Goal: Transaction & Acquisition: Obtain resource

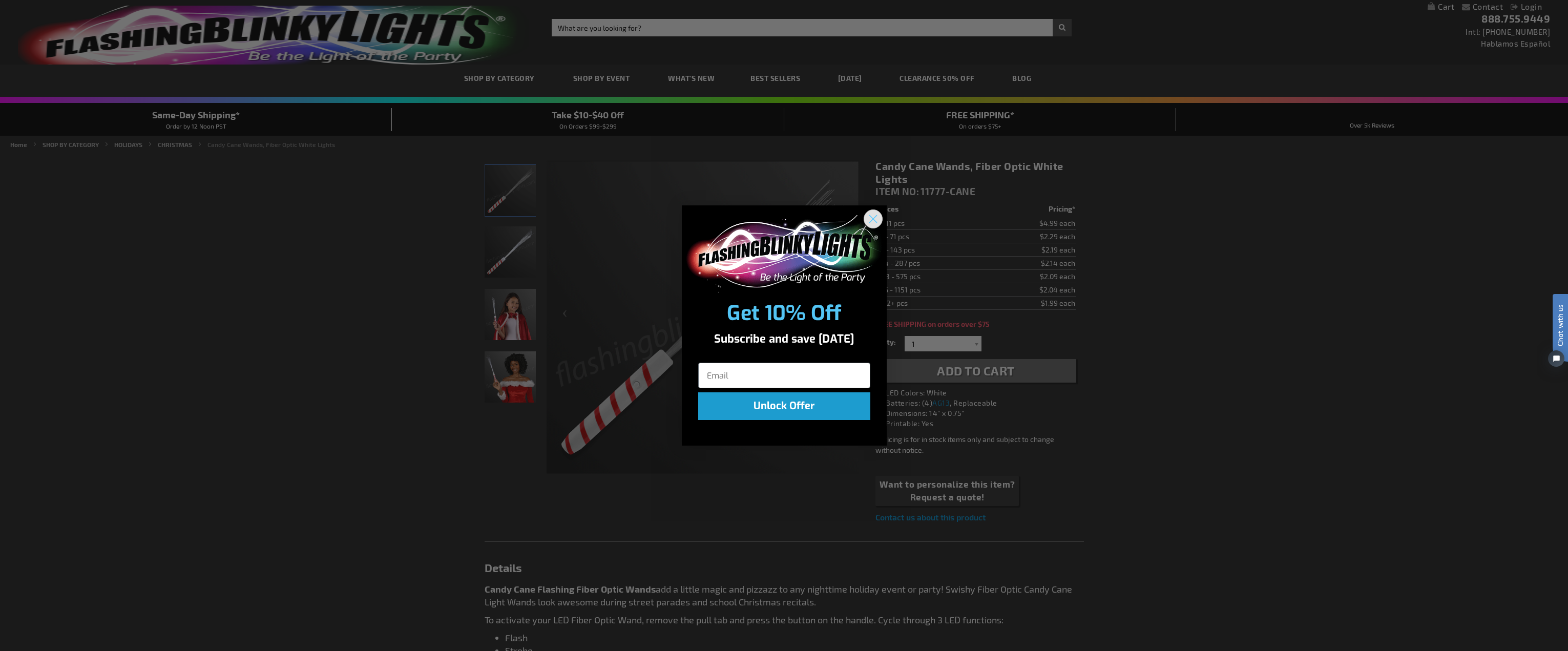
click at [649, 219] on circle "Close dialog" at bounding box center [873, 219] width 17 height 17
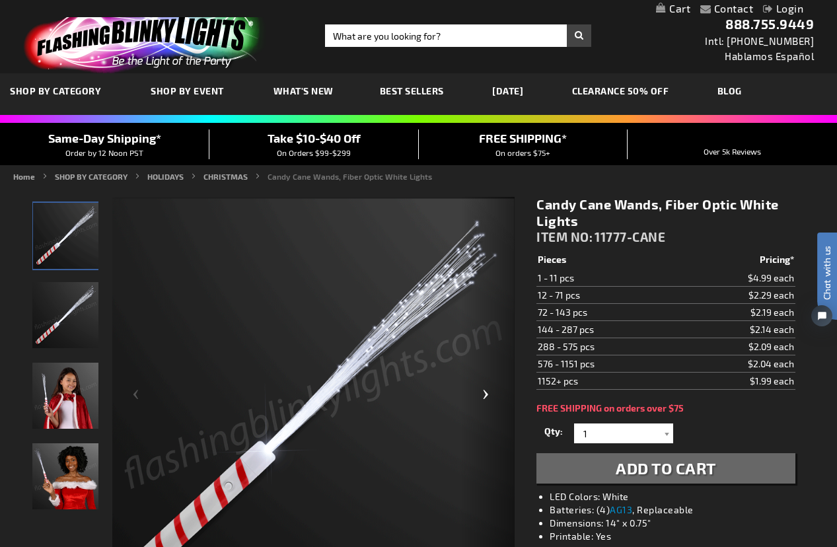
scroll to position [198, 0]
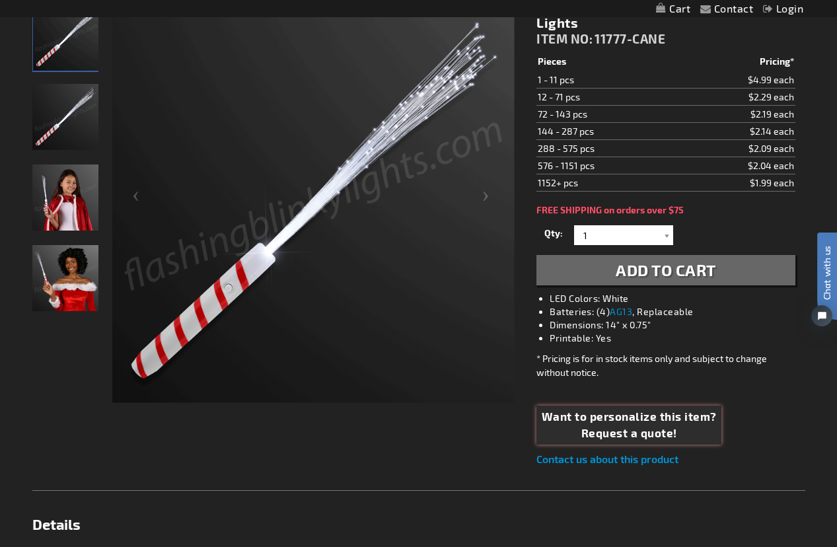
click at [617, 424] on span "Want to personalize this item?" at bounding box center [629, 416] width 175 height 17
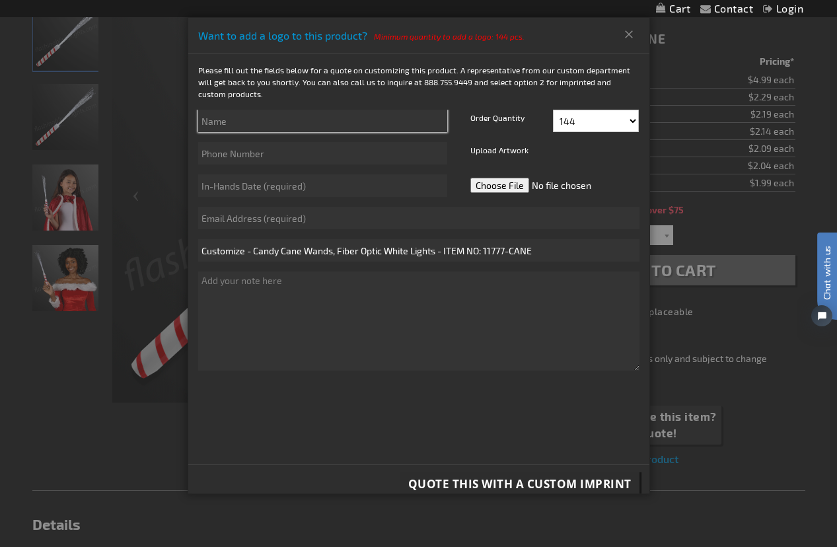
click at [239, 122] on input "text" at bounding box center [322, 121] width 249 height 22
type input "Julie Fanning"
click at [621, 118] on select "144 156 168 180 192 204 216 228 240 252 264 276 288" at bounding box center [596, 121] width 86 height 22
select select "5148"
click at [553, 110] on select "144 156 168 180 192 204 216 228 240 252 264 276 288" at bounding box center [596, 121] width 86 height 22
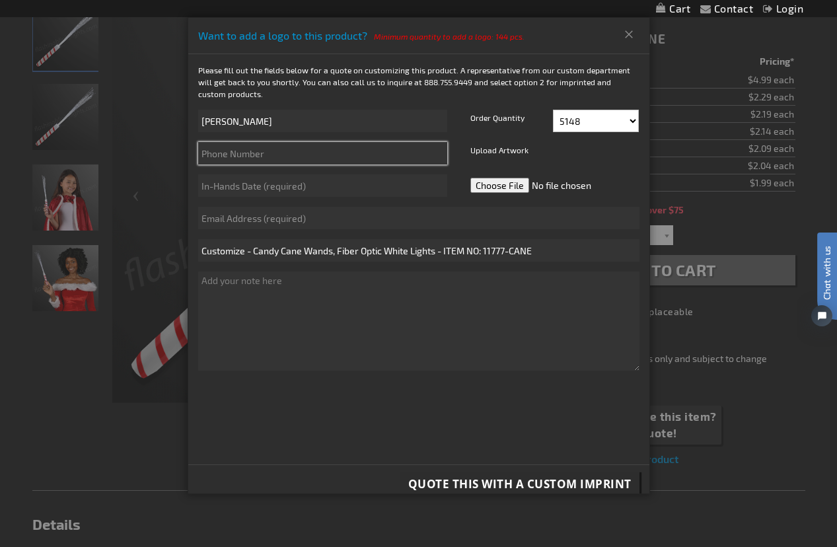
click at [258, 157] on input "text" at bounding box center [322, 153] width 249 height 22
type input "941.360.7263"
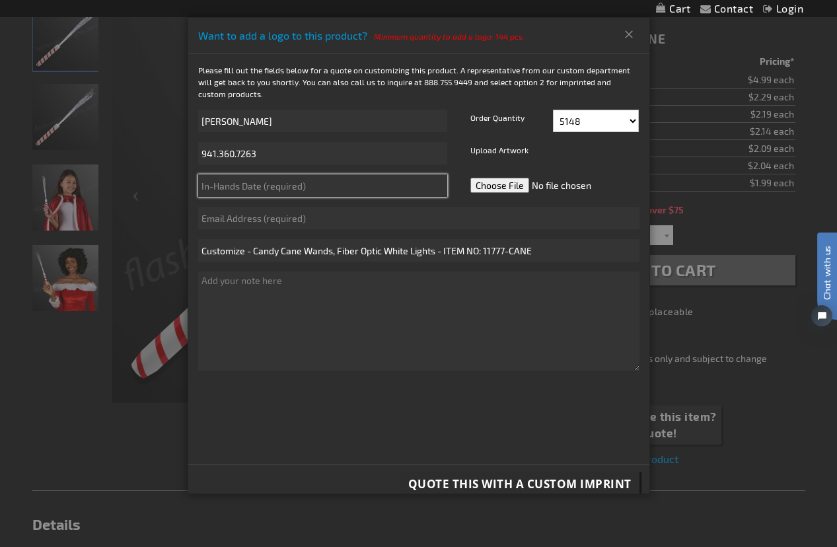
click at [320, 186] on input "text" at bounding box center [322, 185] width 249 height 22
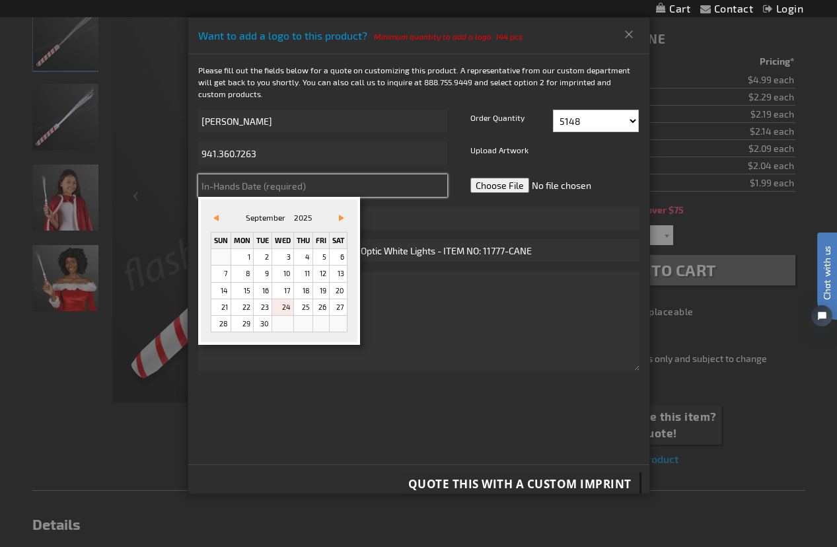
click at [360, 190] on input "text" at bounding box center [322, 185] width 249 height 22
click at [344, 217] on span "Vor&#x3e;" at bounding box center [341, 218] width 5 height 7
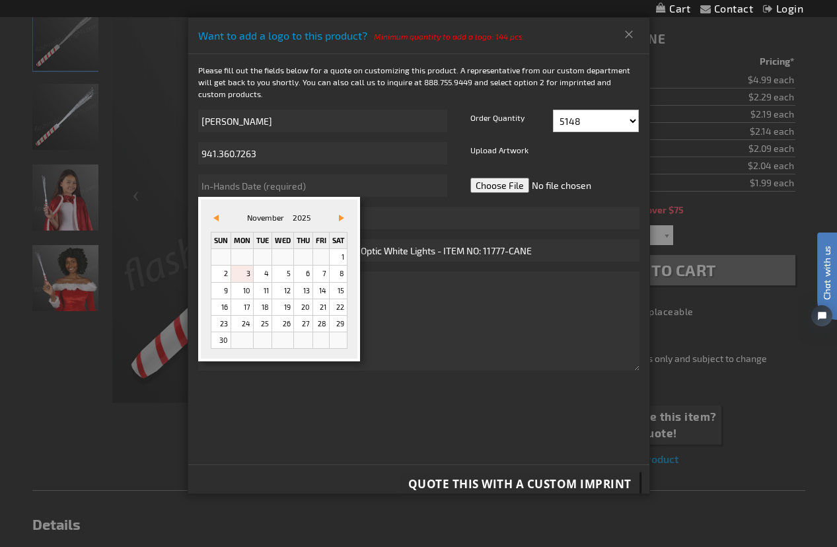
click at [248, 278] on link "3" at bounding box center [242, 274] width 22 height 16
type input "11/3/2025"
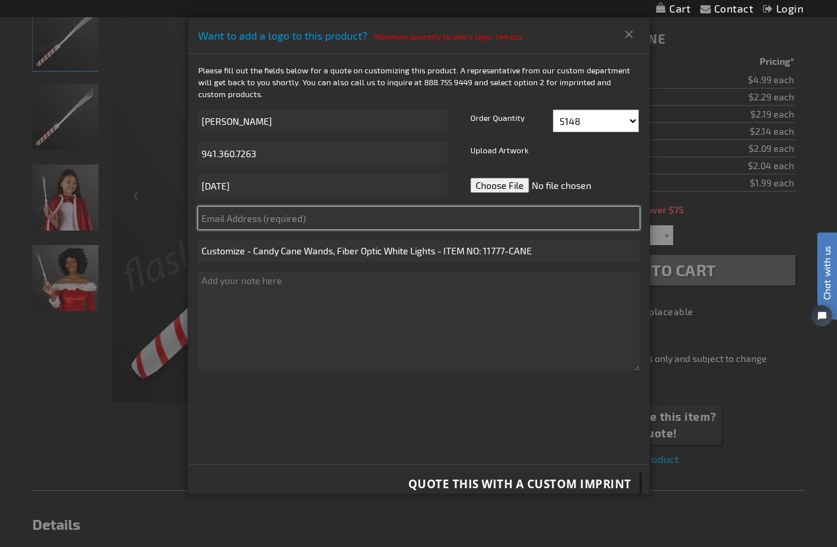
click at [225, 221] on input "text" at bounding box center [418, 218] width 441 height 22
type input "juliefanning@benderson.com"
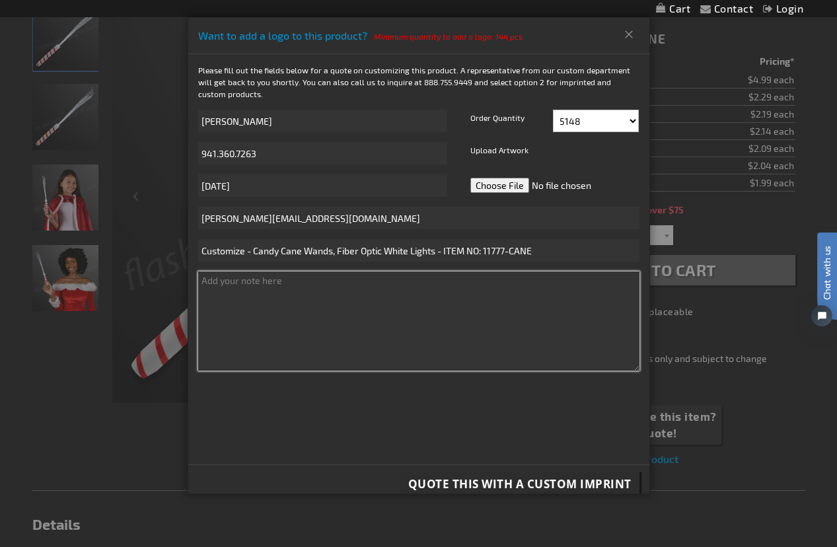
click at [229, 287] on textarea at bounding box center [418, 321] width 441 height 99
click at [220, 284] on textarea at bounding box center [418, 321] width 441 height 99
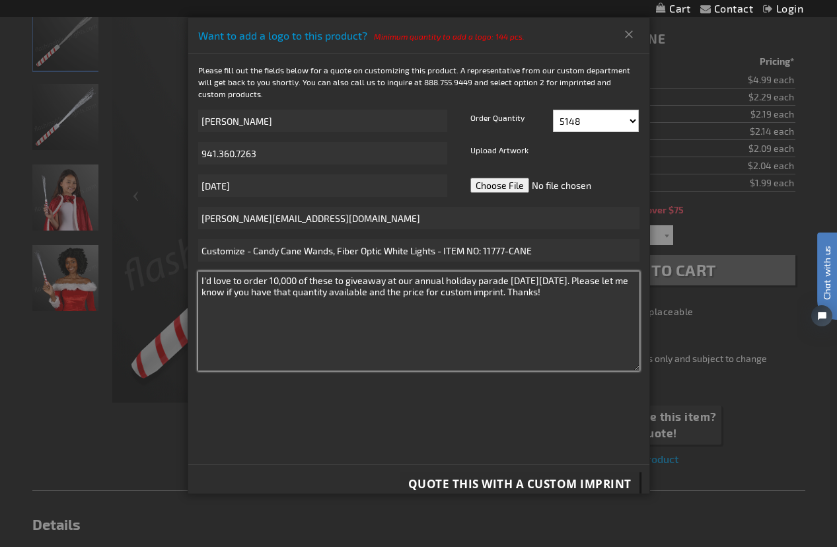
type textarea "I'd love to order 10,000 of these to giveaway at our annual holiday parade on S…"
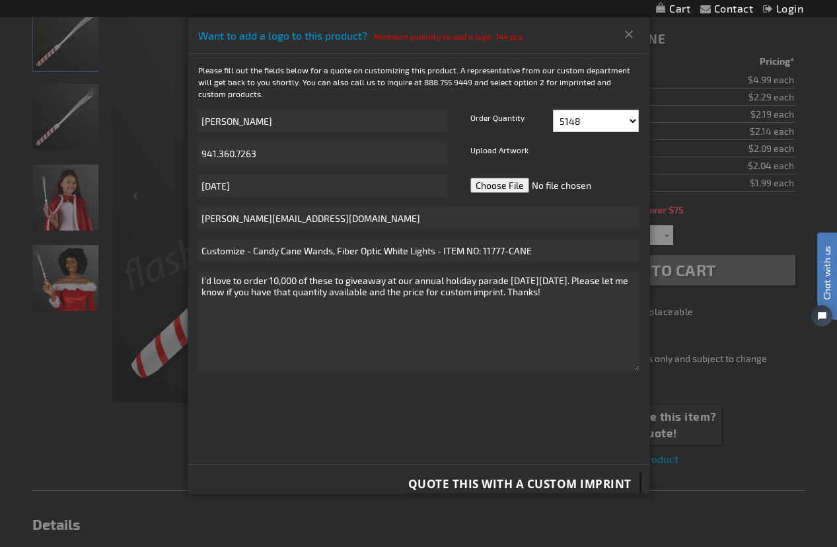
click at [508, 153] on label "Upload Artwork" at bounding box center [499, 153] width 65 height 22
click at [485, 148] on label "Upload Artwork" at bounding box center [499, 153] width 65 height 22
click at [493, 185] on input "file" at bounding box center [560, 185] width 186 height 22
type input "C:\fakepath\HolidaysAtUTC_Logo.jpg"
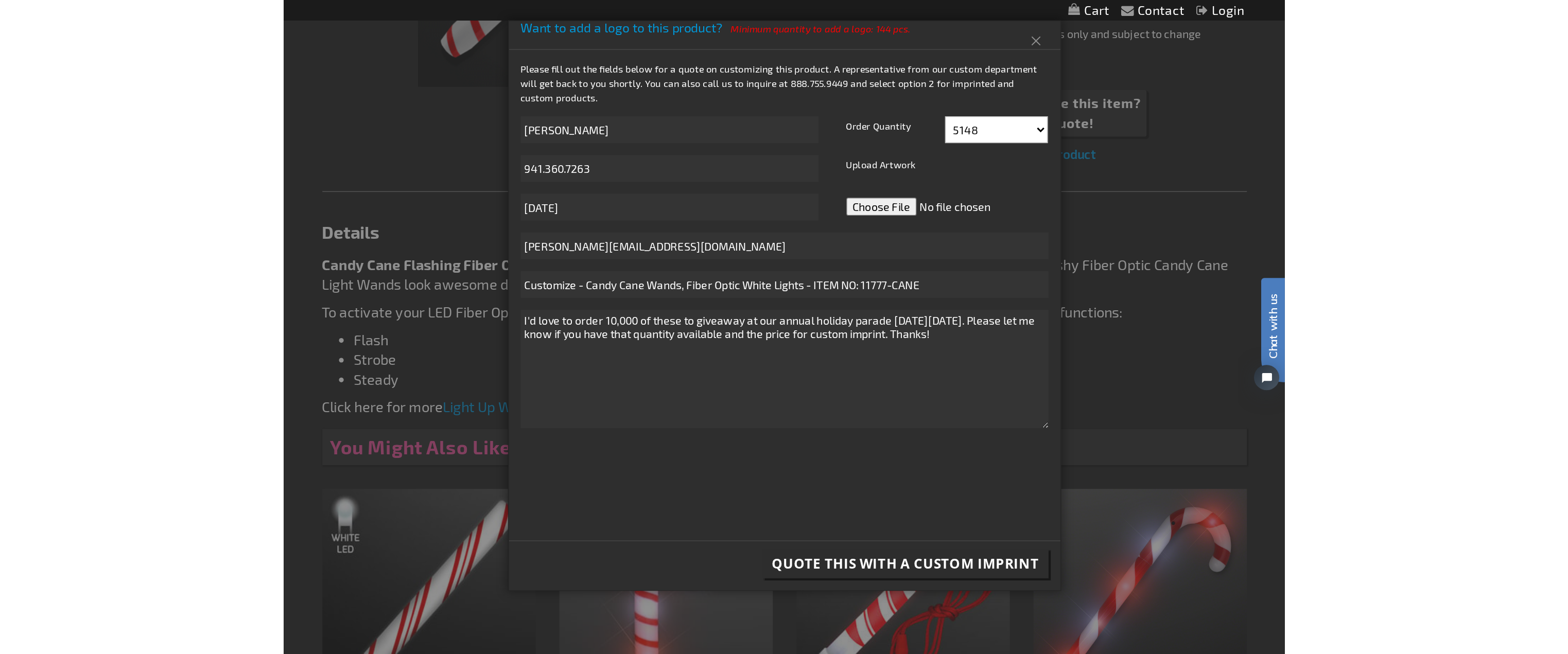
scroll to position [0, 0]
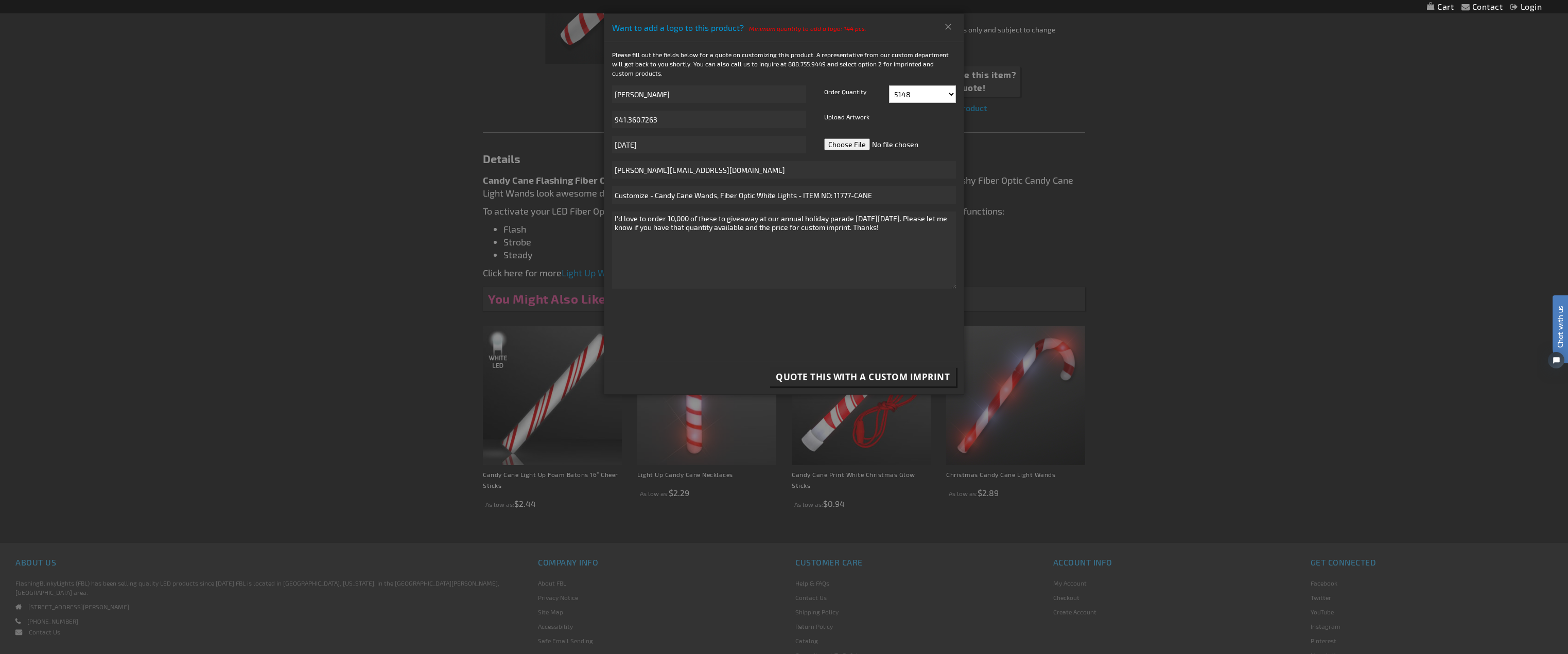
click at [652, 374] on span "Quote this with a Custom Imprint" at bounding box center [862, 377] width 174 height 12
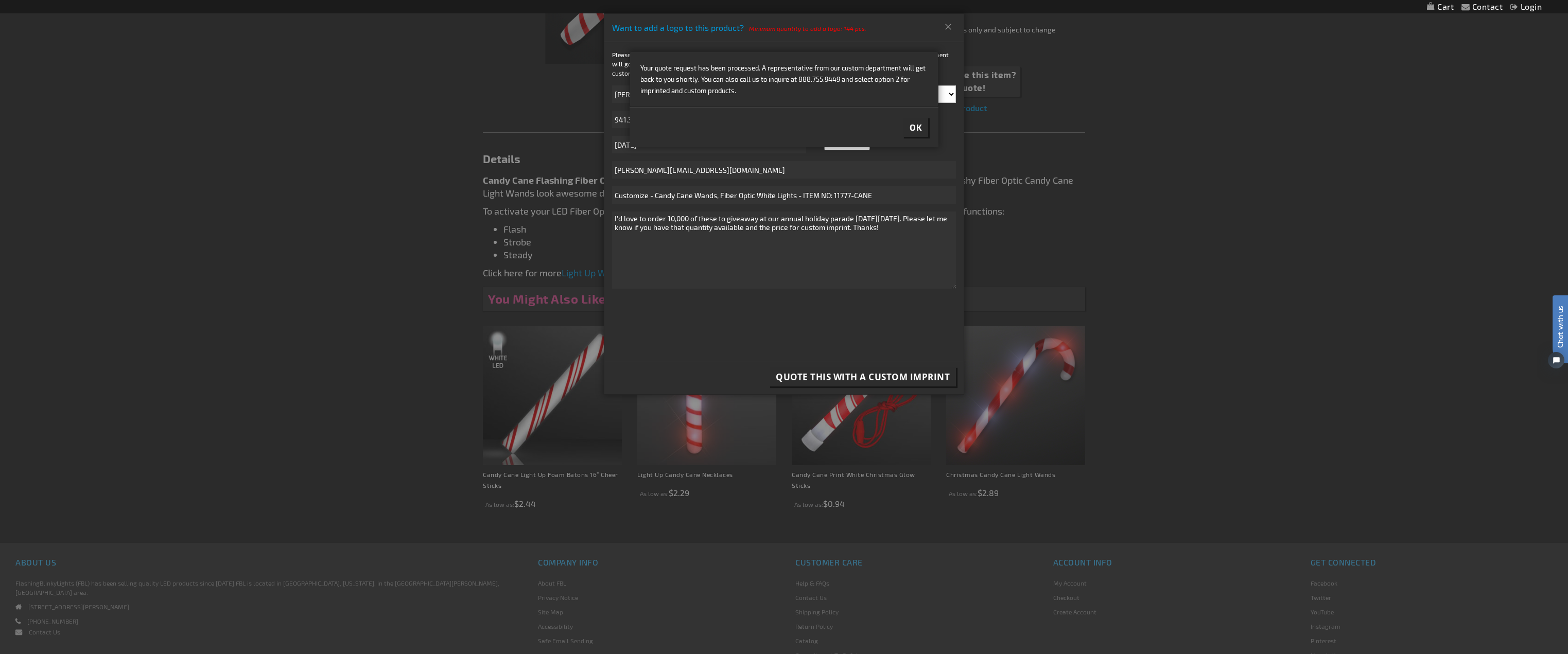
click at [652, 125] on span "Ok" at bounding box center [916, 127] width 12 height 10
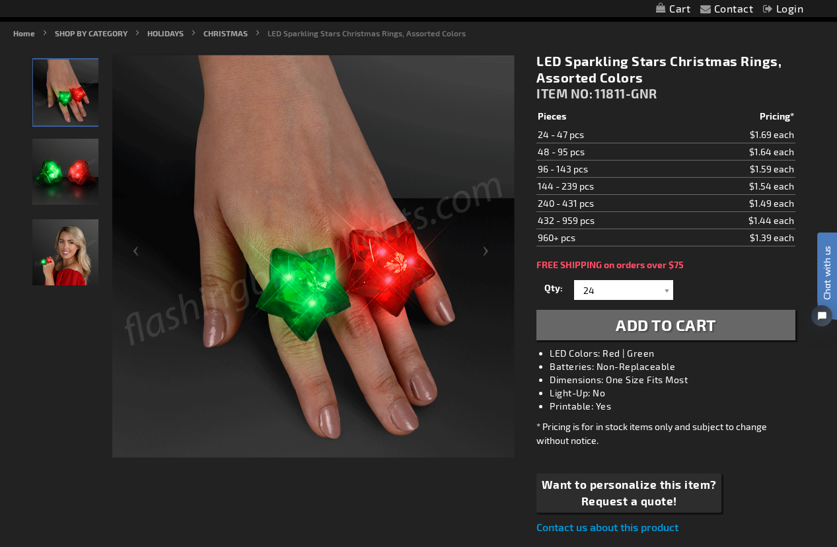
scroll to position [198, 0]
